Goal: Book appointment/travel/reservation

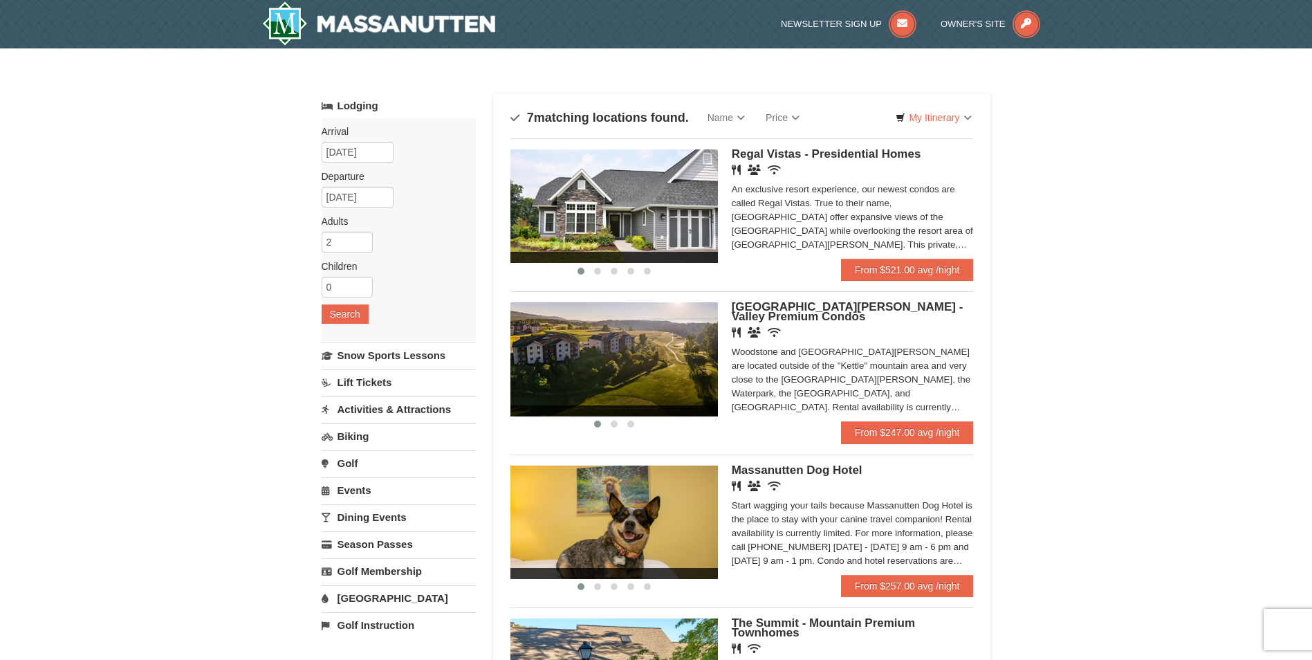
scroll to position [69, 0]
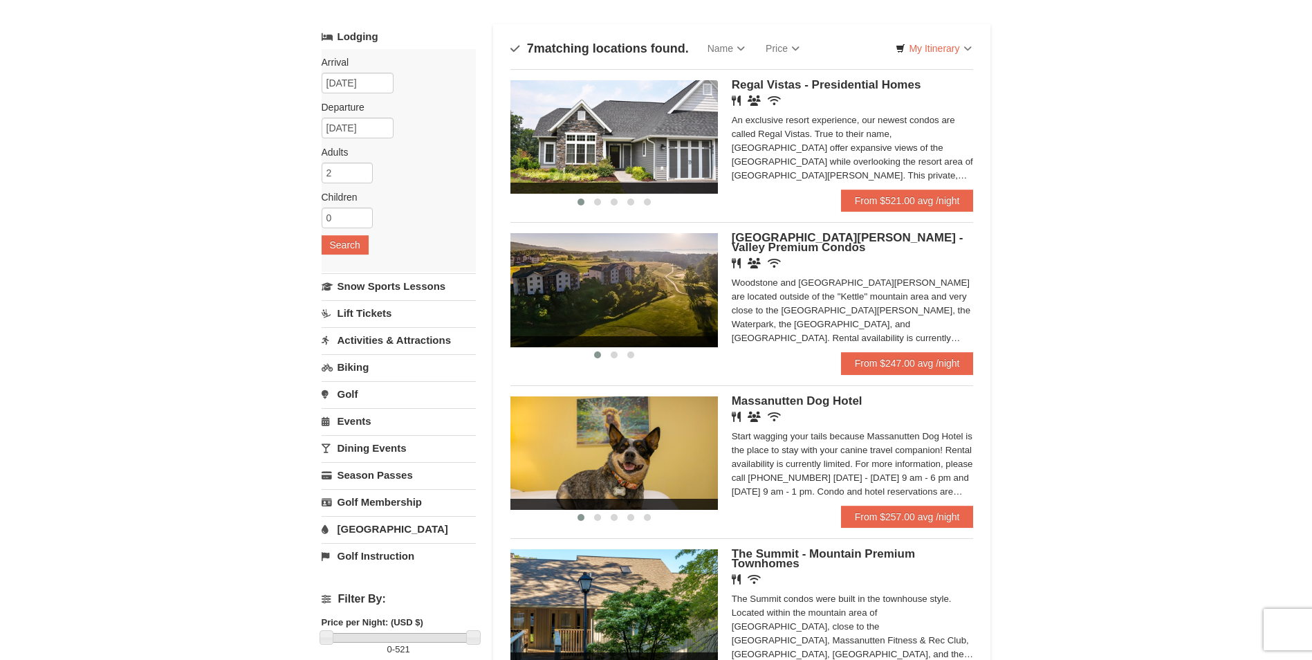
click at [405, 337] on link "Activities & Attractions" at bounding box center [399, 340] width 154 height 26
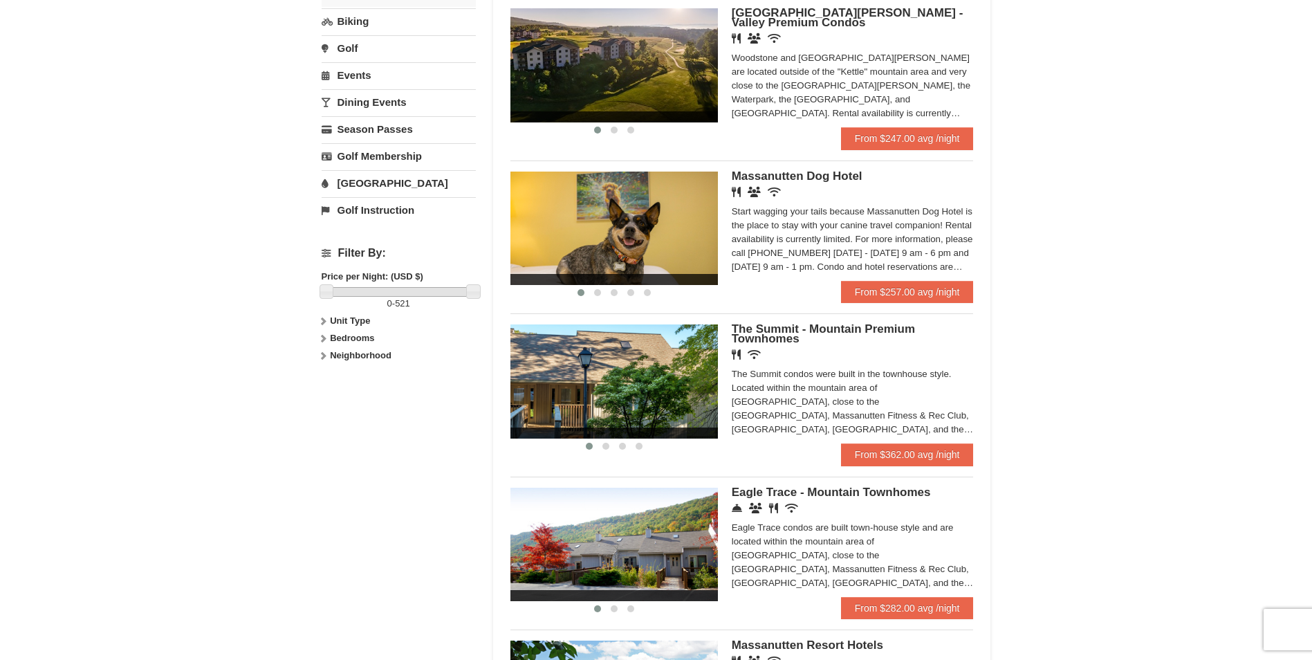
scroll to position [277, 0]
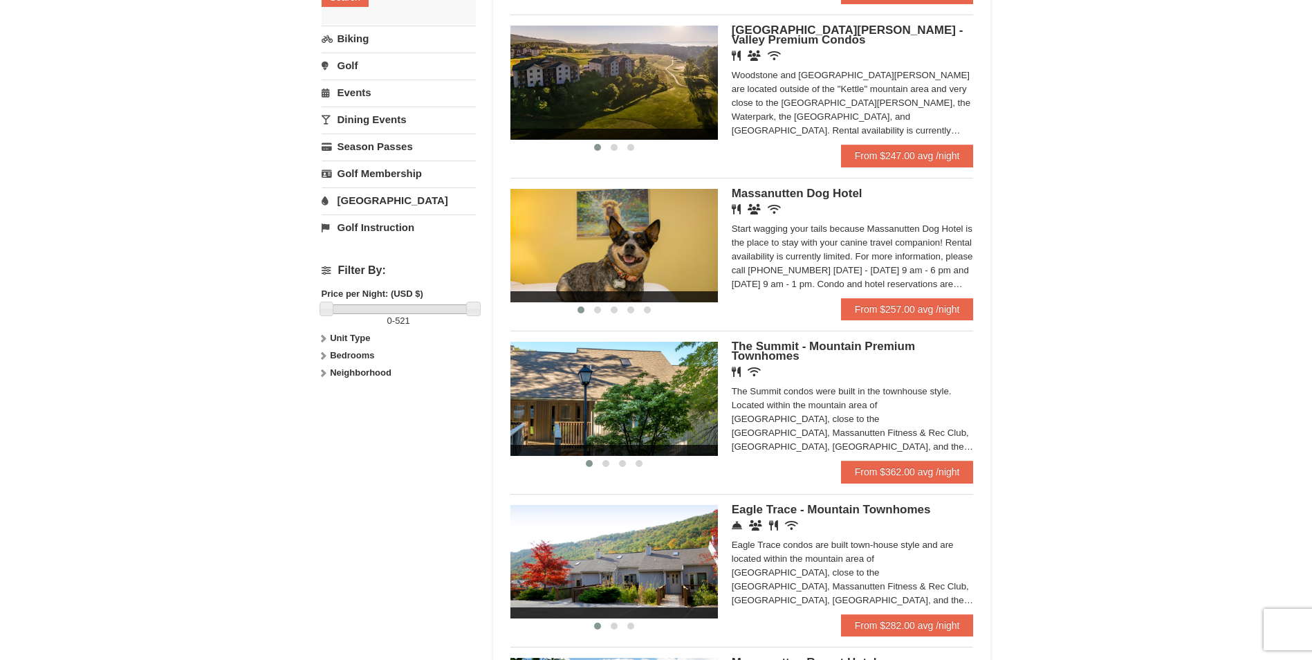
click at [335, 334] on strong "Unit Type" at bounding box center [350, 338] width 40 height 10
click at [353, 378] on strong "Bedrooms" at bounding box center [352, 383] width 44 height 10
click at [326, 416] on input "checkbox" at bounding box center [326, 415] width 9 height 9
checkbox input "true"
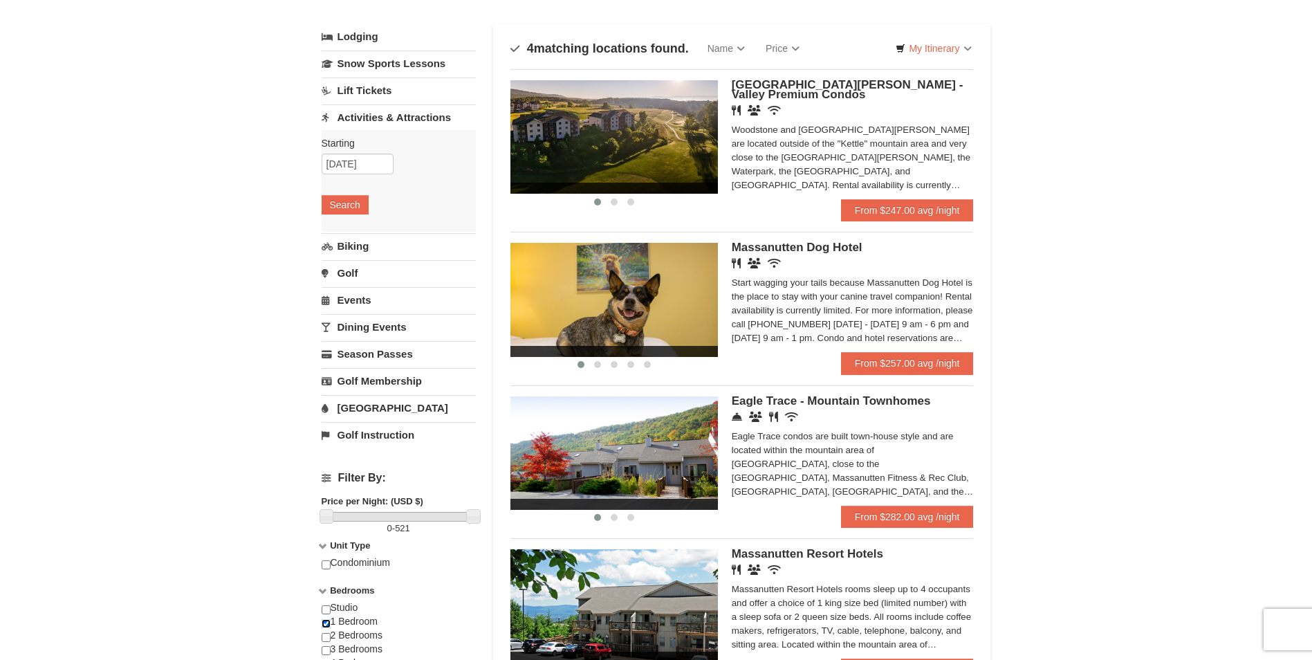
scroll to position [138, 0]
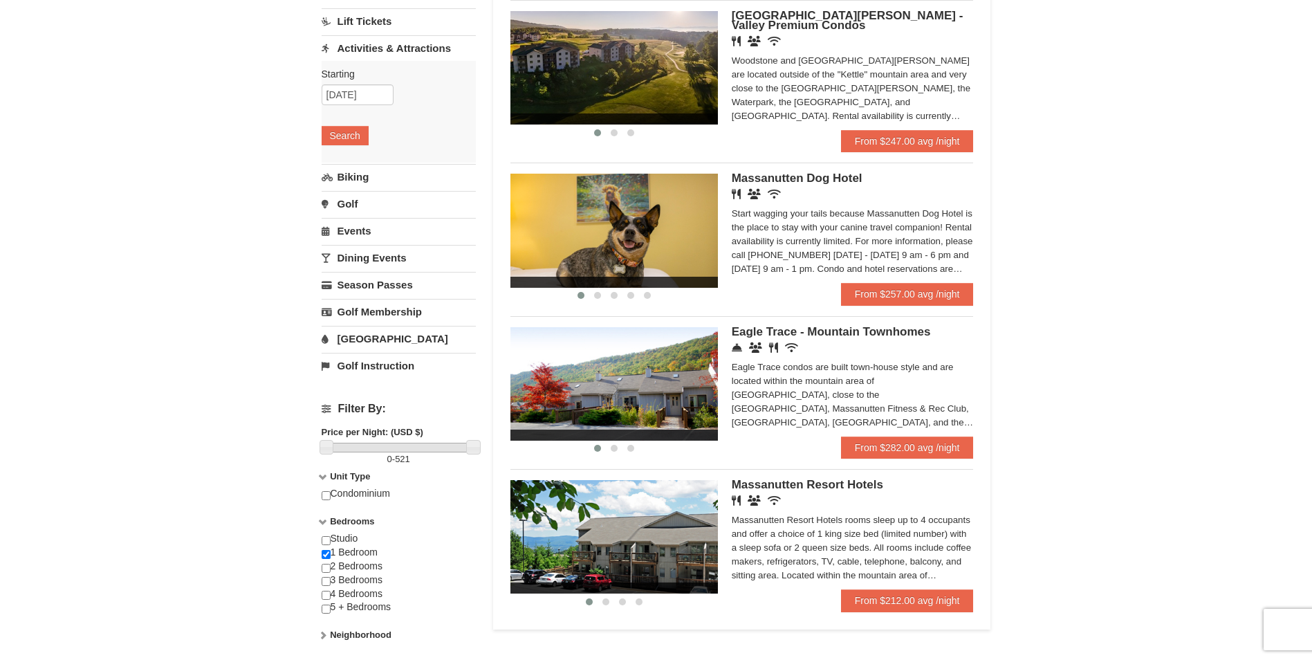
click at [411, 227] on link "Events" at bounding box center [399, 231] width 154 height 26
click at [339, 212] on button "Search" at bounding box center [345, 216] width 47 height 19
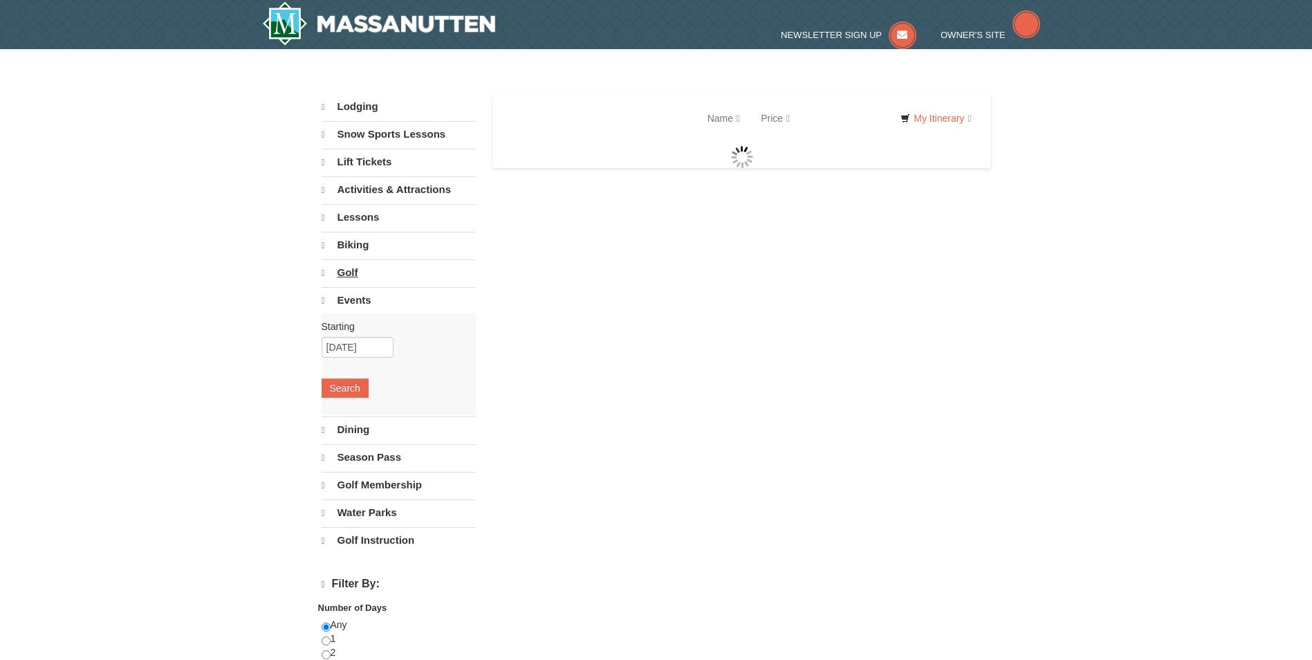
select select "9"
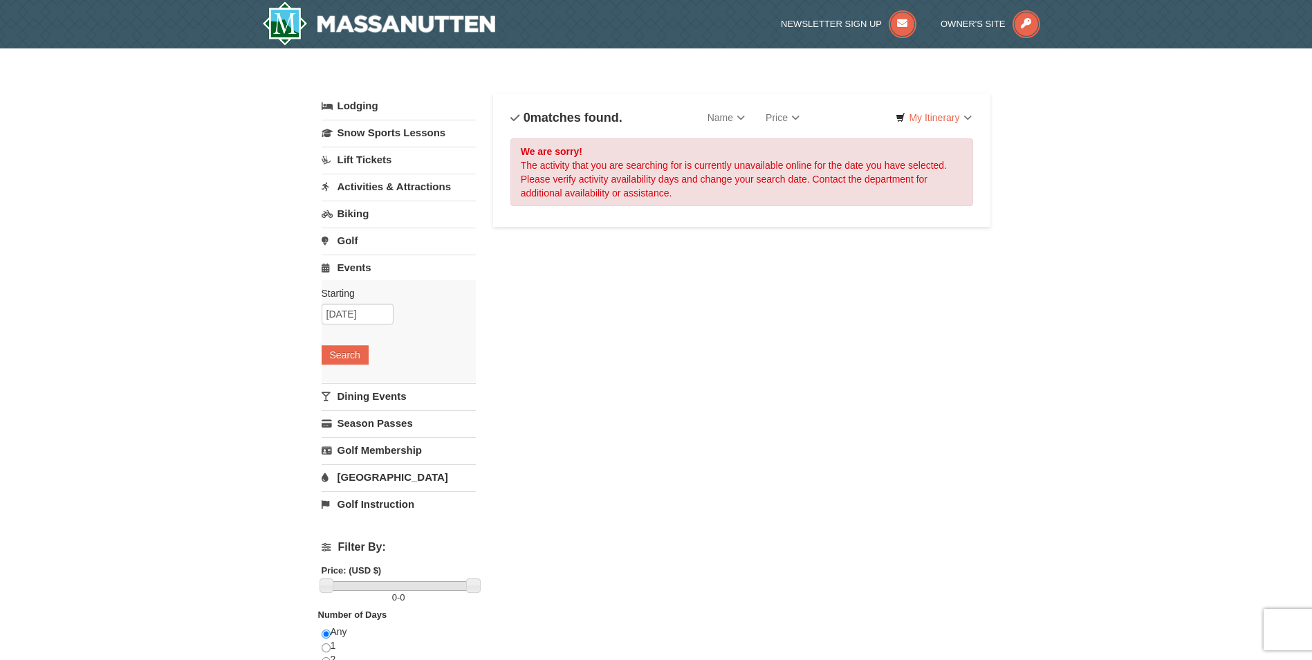
click at [388, 186] on link "Activities & Attractions" at bounding box center [399, 187] width 154 height 26
click at [385, 391] on link "Dining Events" at bounding box center [399, 396] width 154 height 26
click at [387, 423] on link "Season Passes" at bounding box center [399, 423] width 154 height 26
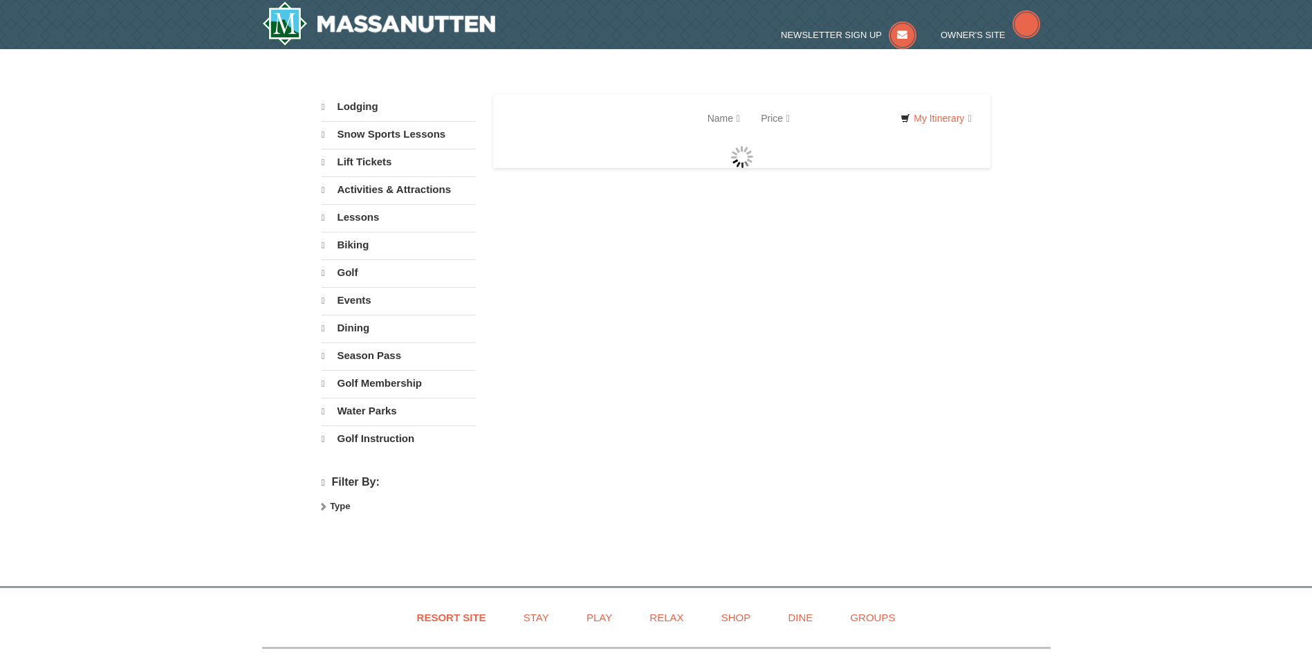
select select "9"
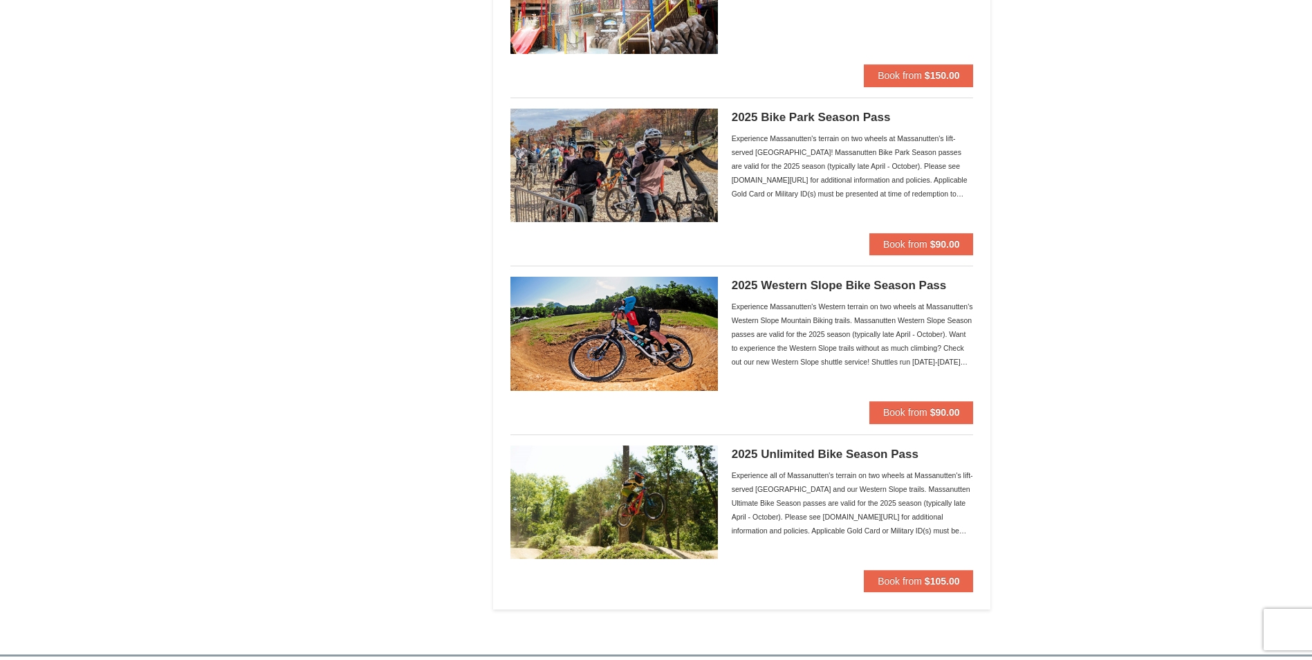
scroll to position [1477, 0]
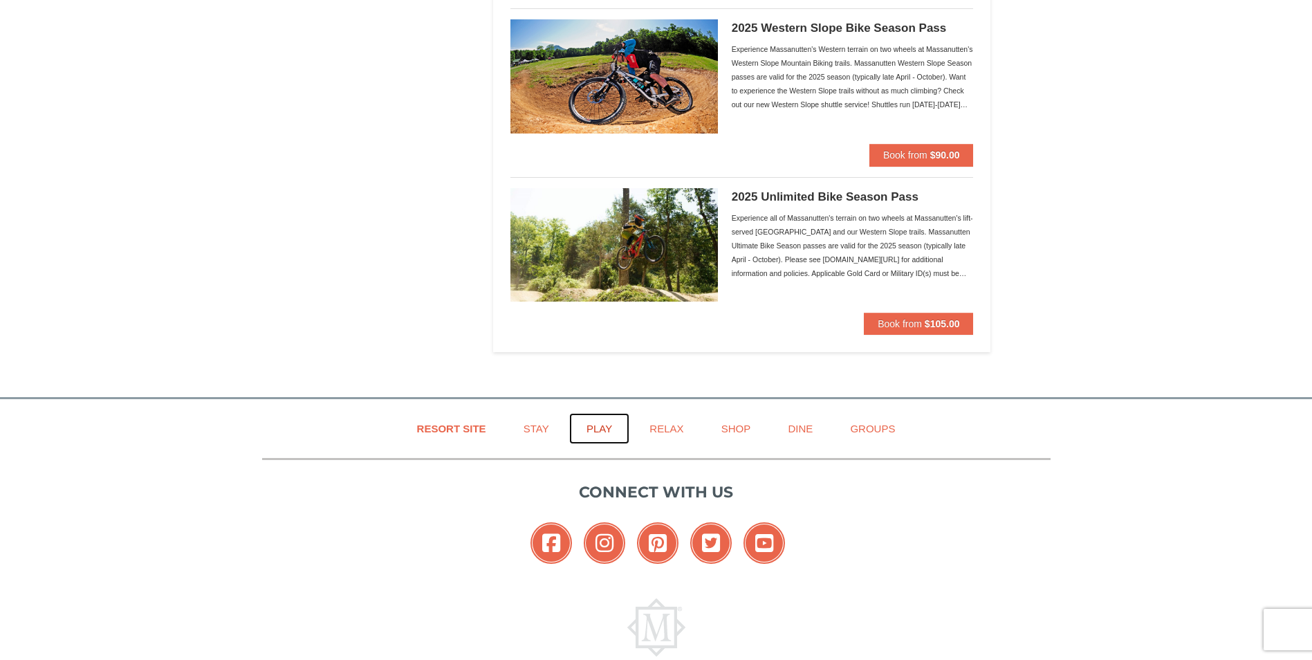
click at [597, 426] on link "Play" at bounding box center [599, 428] width 60 height 31
